Goal: Check status: Check status

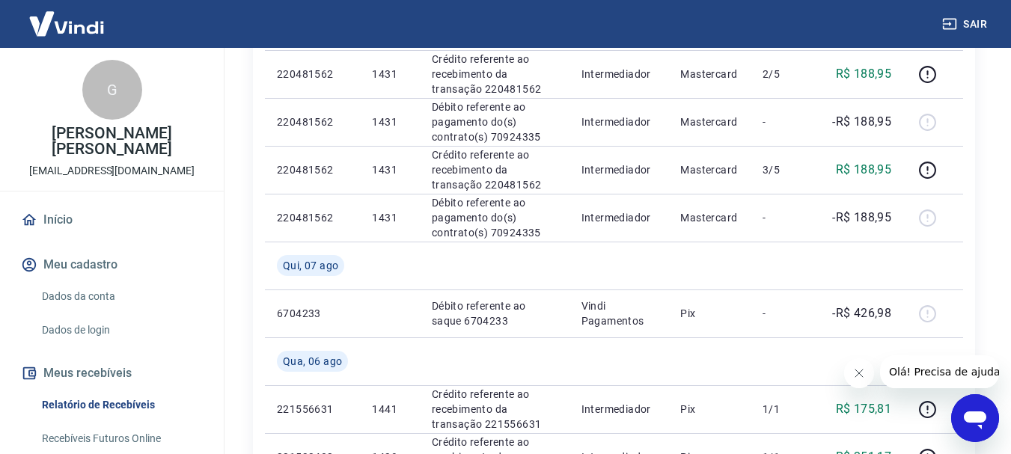
scroll to position [748, 0]
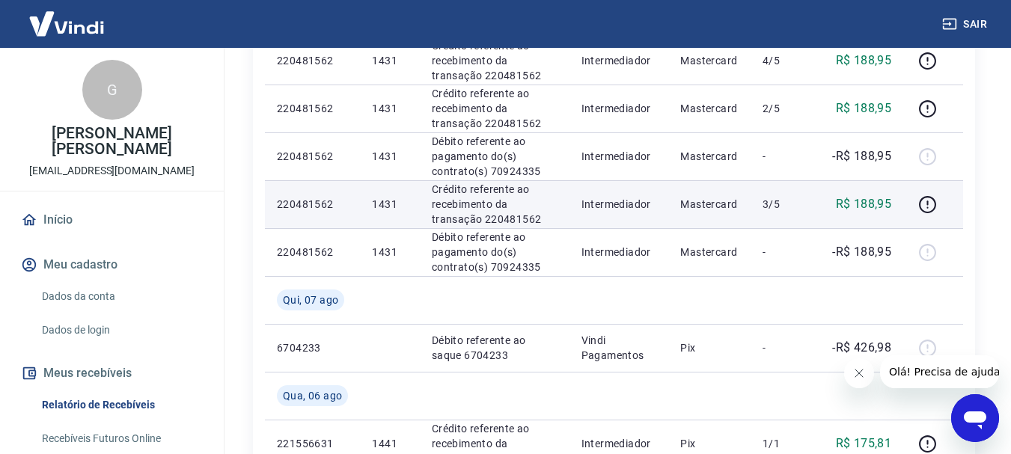
click at [757, 204] on td "3/5" at bounding box center [785, 204] width 68 height 48
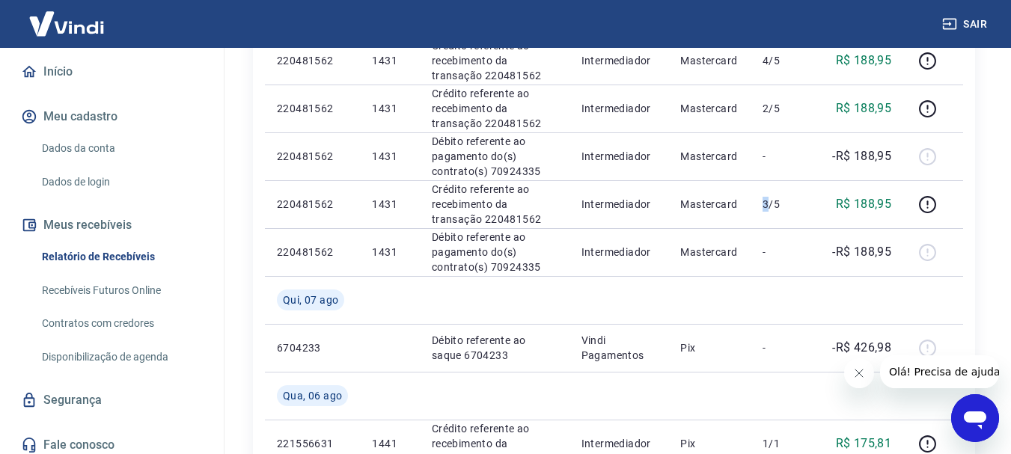
scroll to position [150, 0]
click at [116, 323] on link "Contratos com credores" at bounding box center [121, 322] width 170 height 31
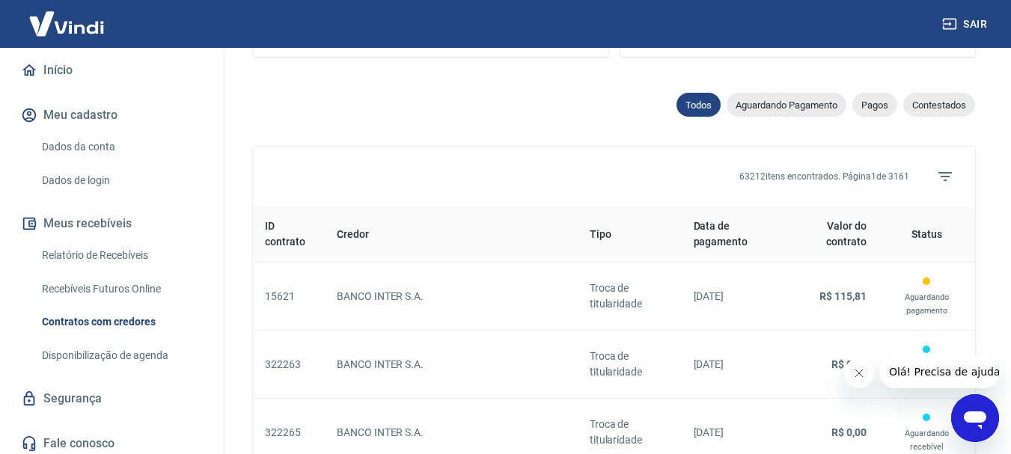
scroll to position [347, 0]
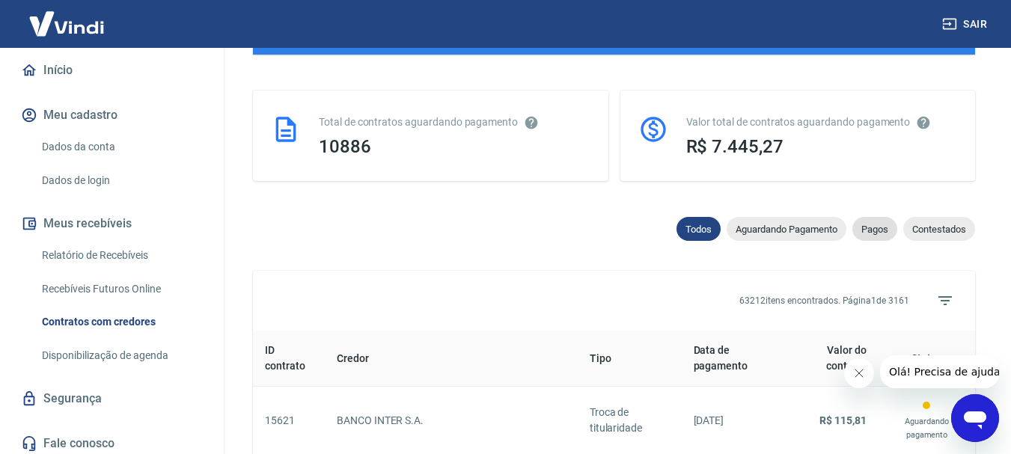
click at [885, 230] on span "Pagos" at bounding box center [874, 229] width 45 height 11
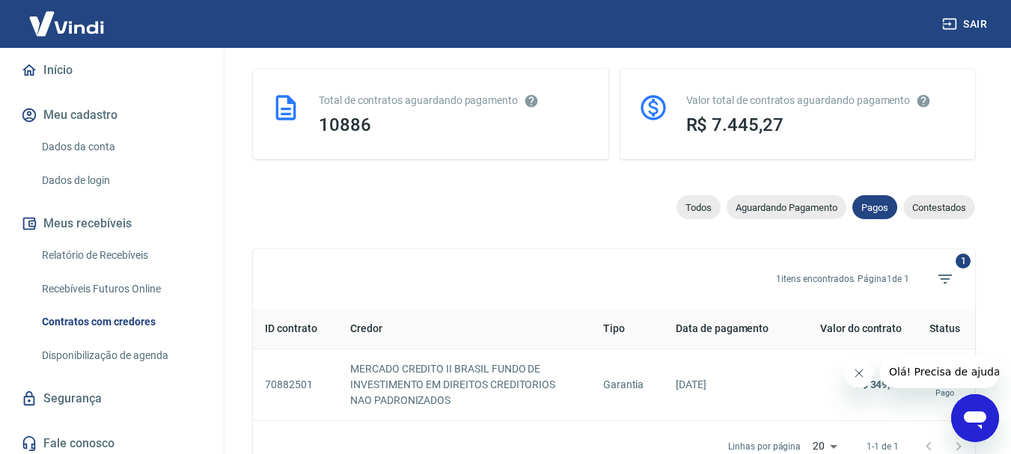
scroll to position [388, 0]
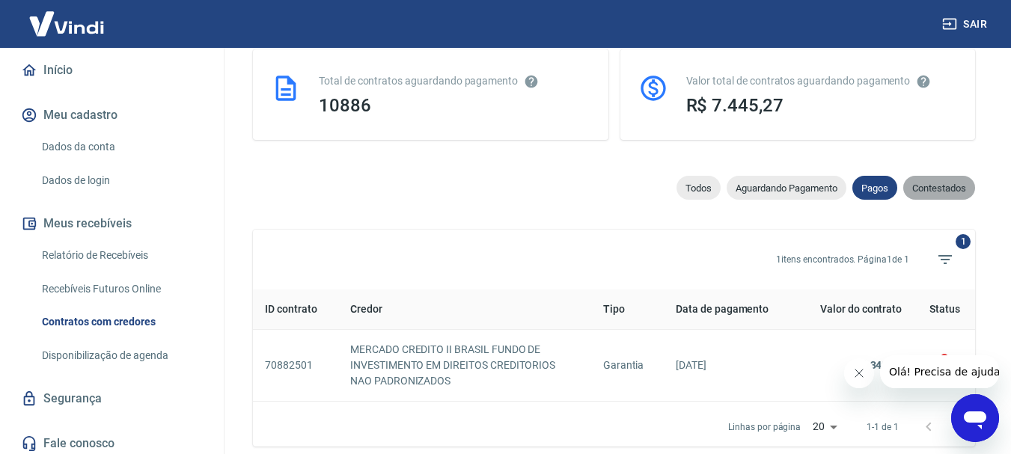
click at [928, 187] on span "Contestados" at bounding box center [939, 188] width 72 height 11
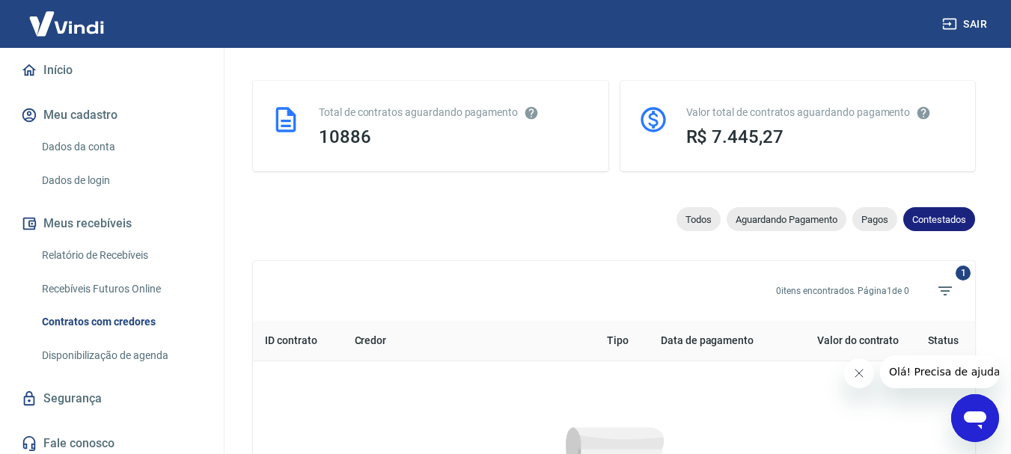
scroll to position [388, 0]
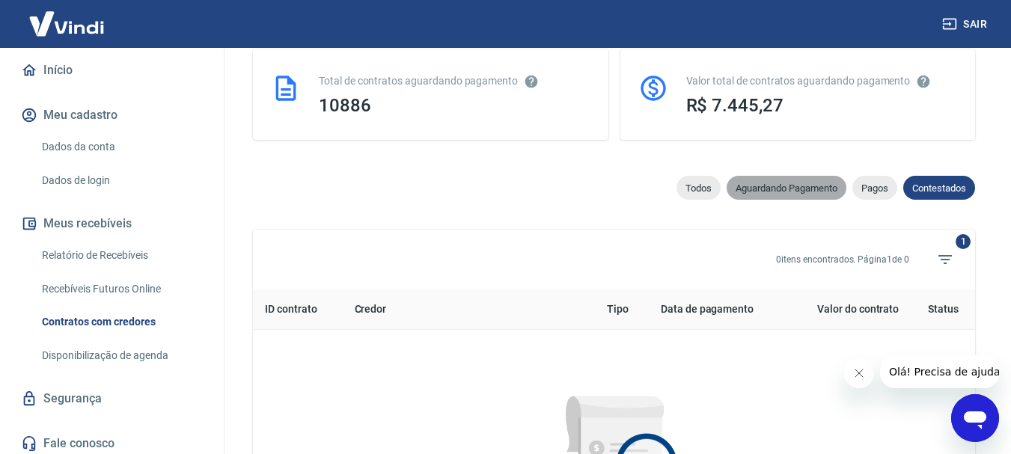
click at [787, 191] on span "Aguardando Pagamento" at bounding box center [787, 188] width 120 height 11
select select "waiting_payment"
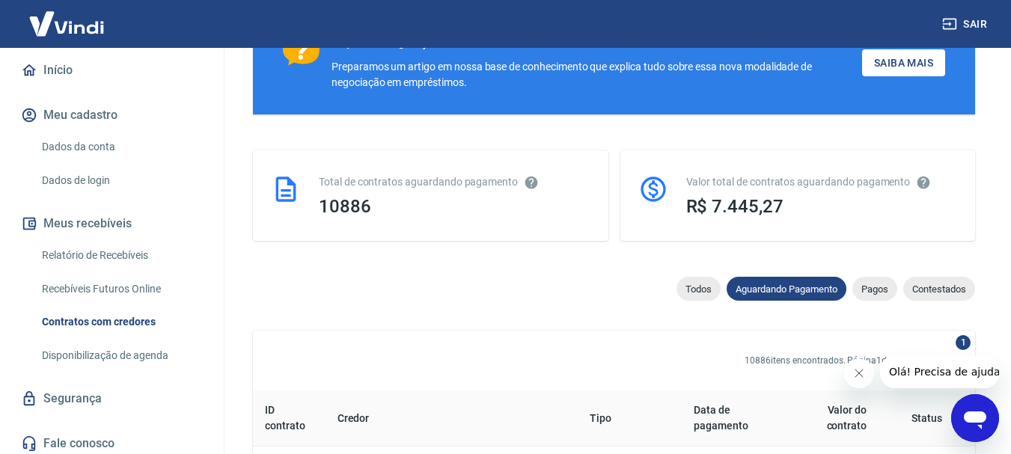
scroll to position [299, 0]
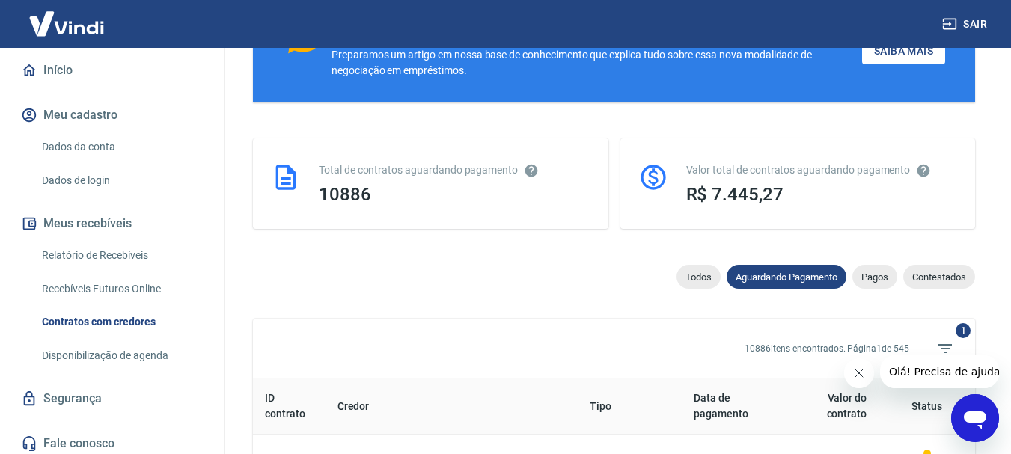
click at [733, 192] on span "R$ 7.445,27" at bounding box center [734, 194] width 97 height 21
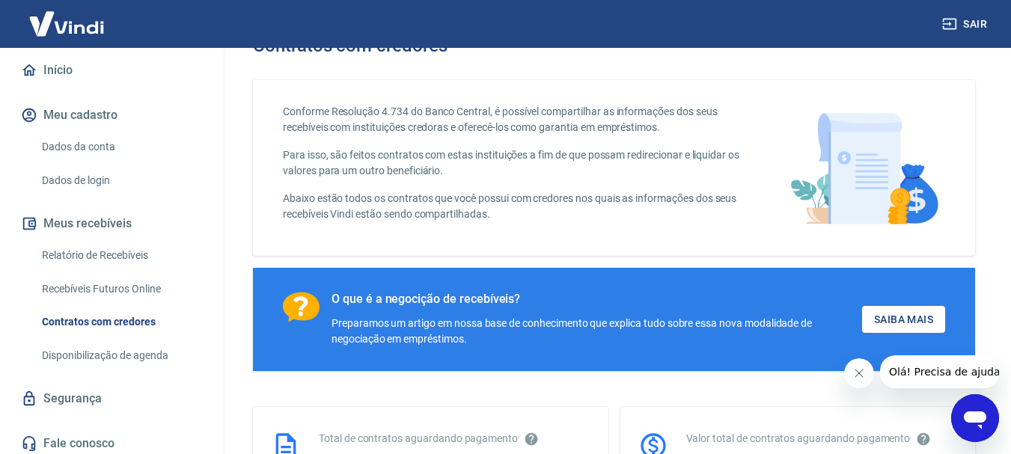
scroll to position [0, 0]
